Goal: Use online tool/utility

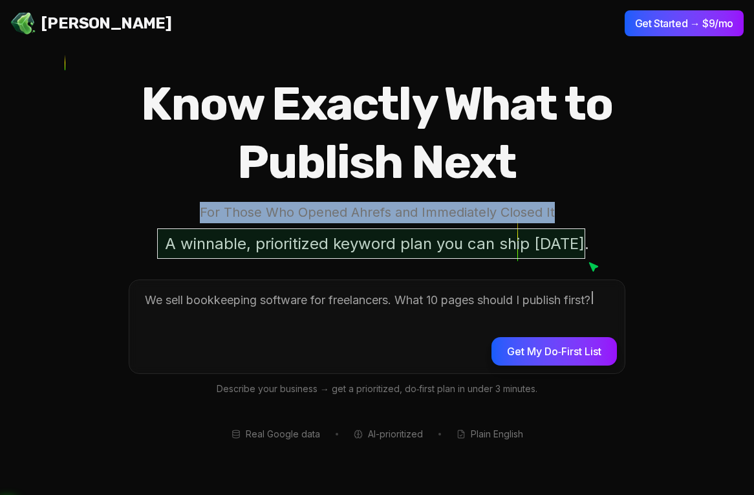
drag, startPoint x: 205, startPoint y: 212, endPoint x: 570, endPoint y: 208, distance: 364.8
click at [570, 208] on p "For Those Who Opened Ahrefs and Immediately Closed It" at bounding box center [376, 212] width 579 height 21
copy p "For Those Who Opened Ahrefs and Immediately Closed It"
click at [548, 61] on section "Know Exactly What to Publish Next For Those Who Opened Ahrefs and Immediately C…" at bounding box center [377, 247] width 754 height 495
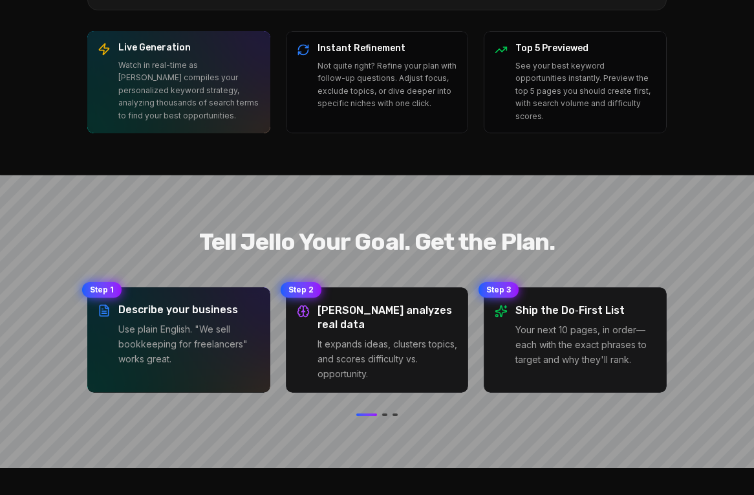
scroll to position [945, 0]
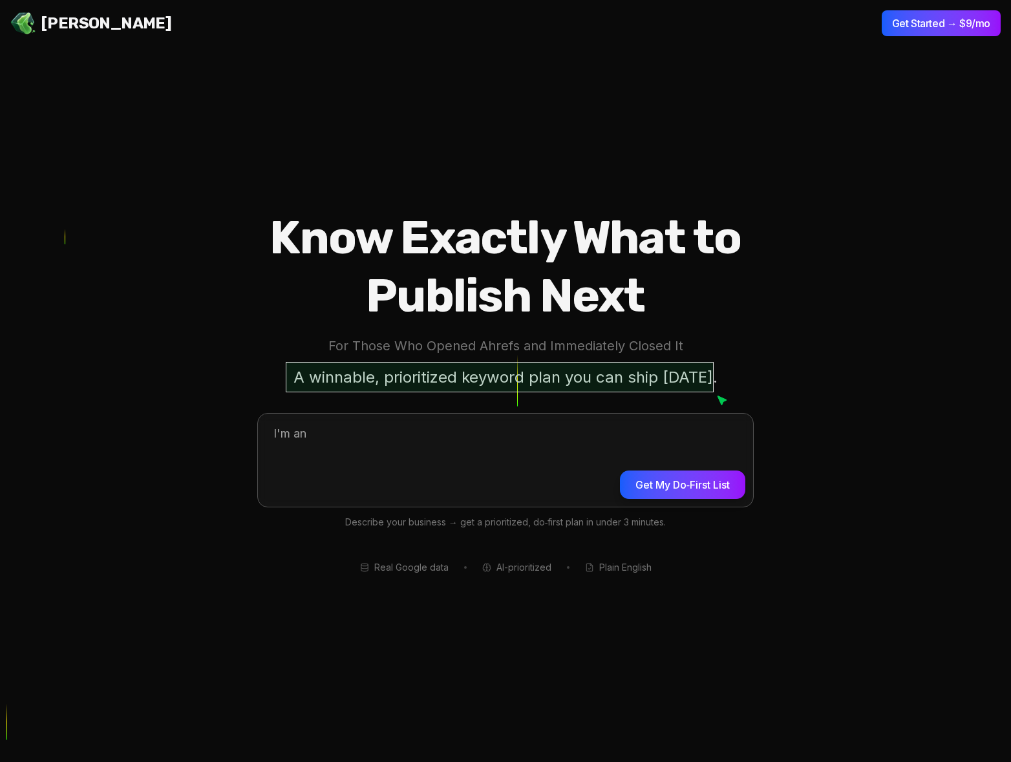
click at [486, 434] on textarea at bounding box center [505, 459] width 495 height 90
